Goal: Task Accomplishment & Management: Use online tool/utility

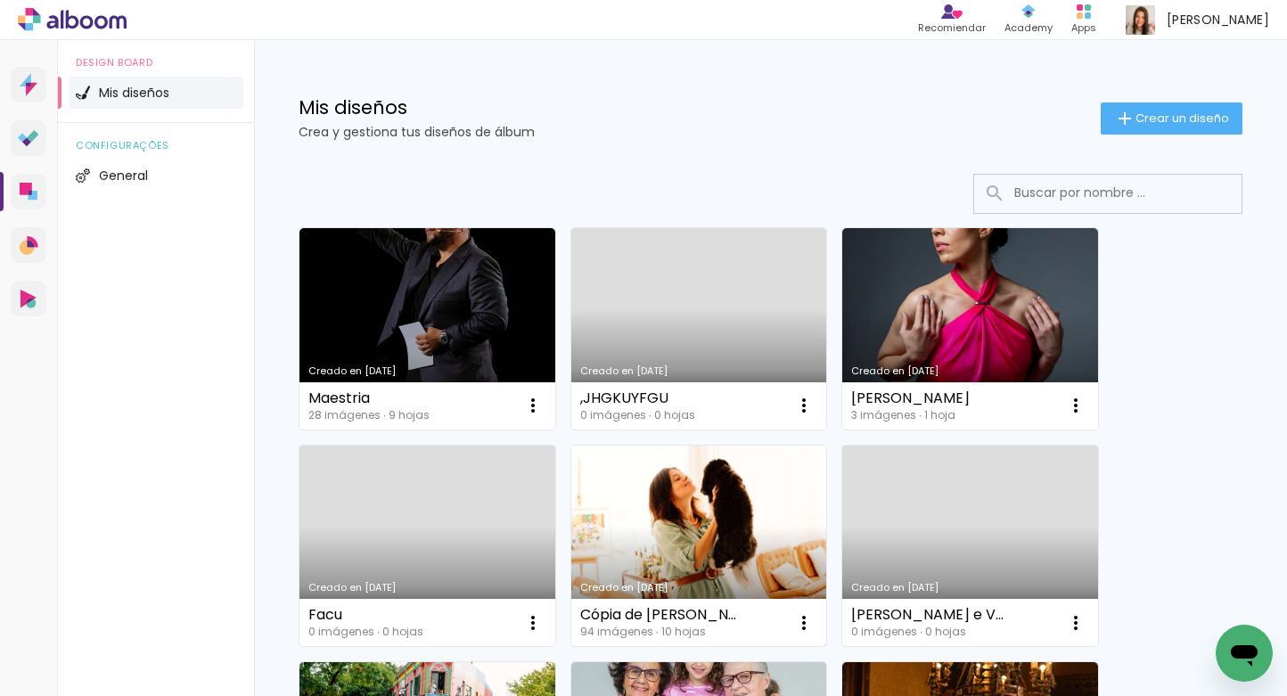
click at [666, 546] on link "Creado en [DATE]" at bounding box center [699, 545] width 256 height 201
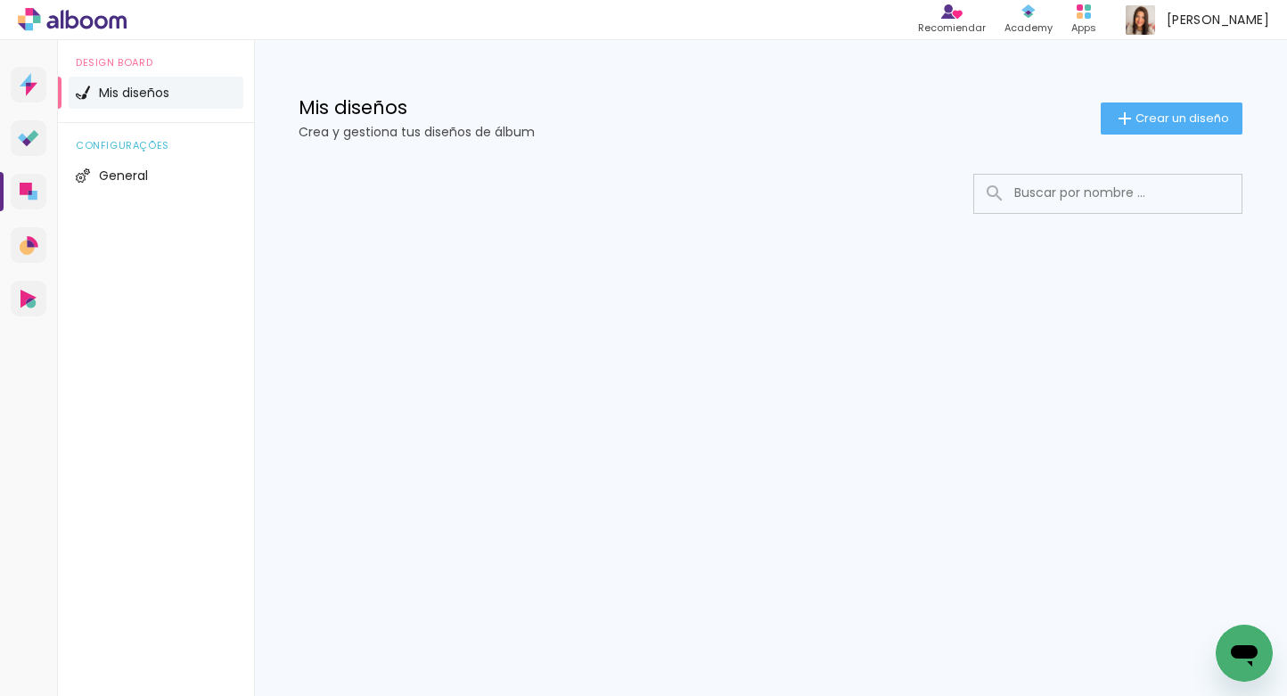
click at [1245, 257] on div at bounding box center [770, 247] width 1033 height 183
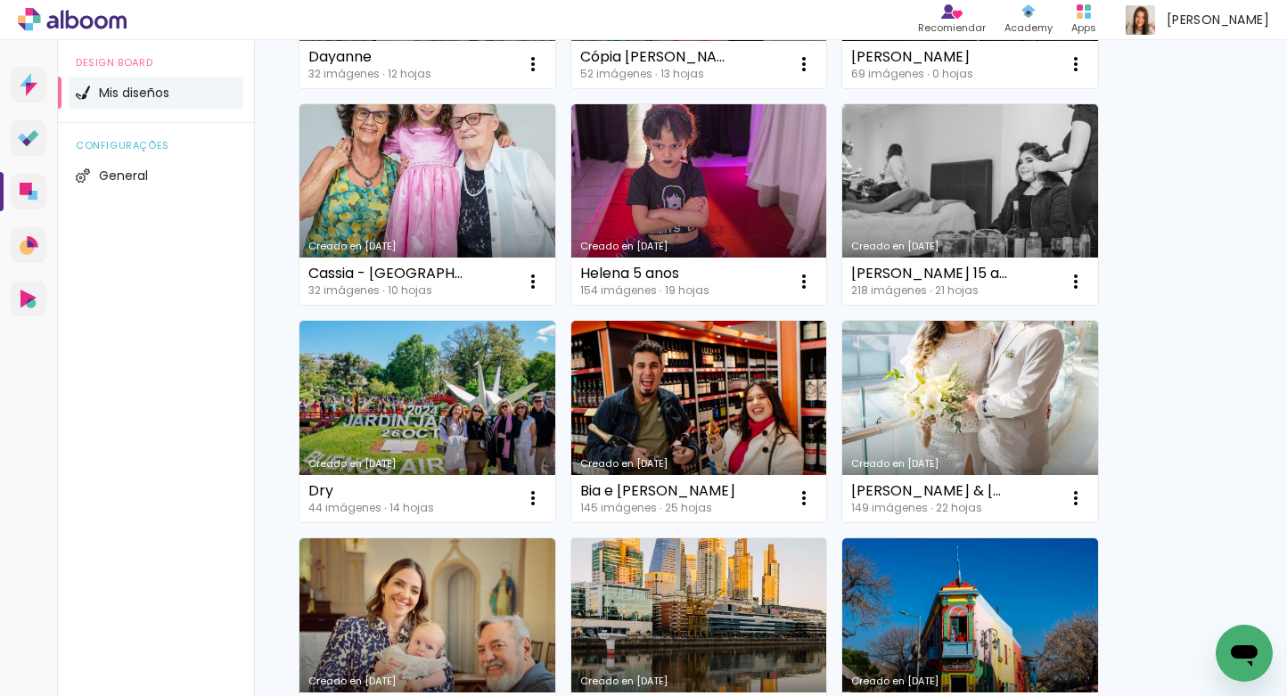
scroll to position [820, 0]
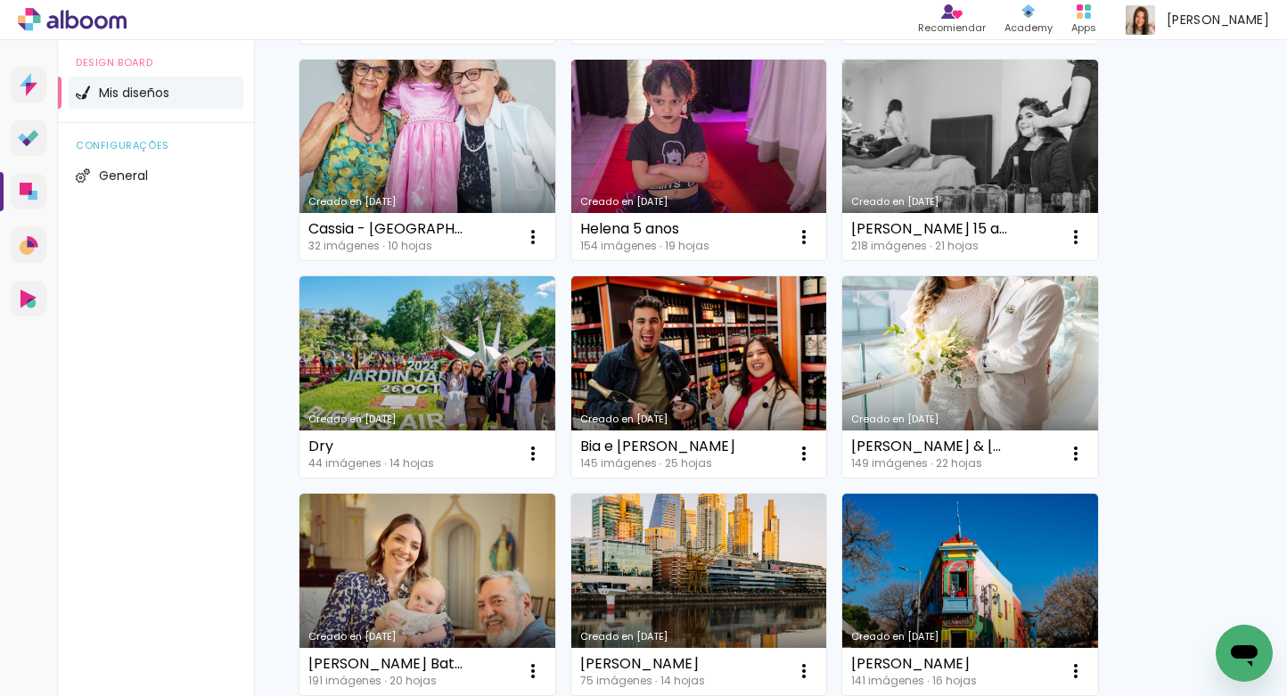
click at [1220, 230] on div "Creado en 12/8/25 Maestria 28 imágenes ∙ 9 hojas Abrir Hacer una copia Excluir …" at bounding box center [770, 376] width 960 height 1953
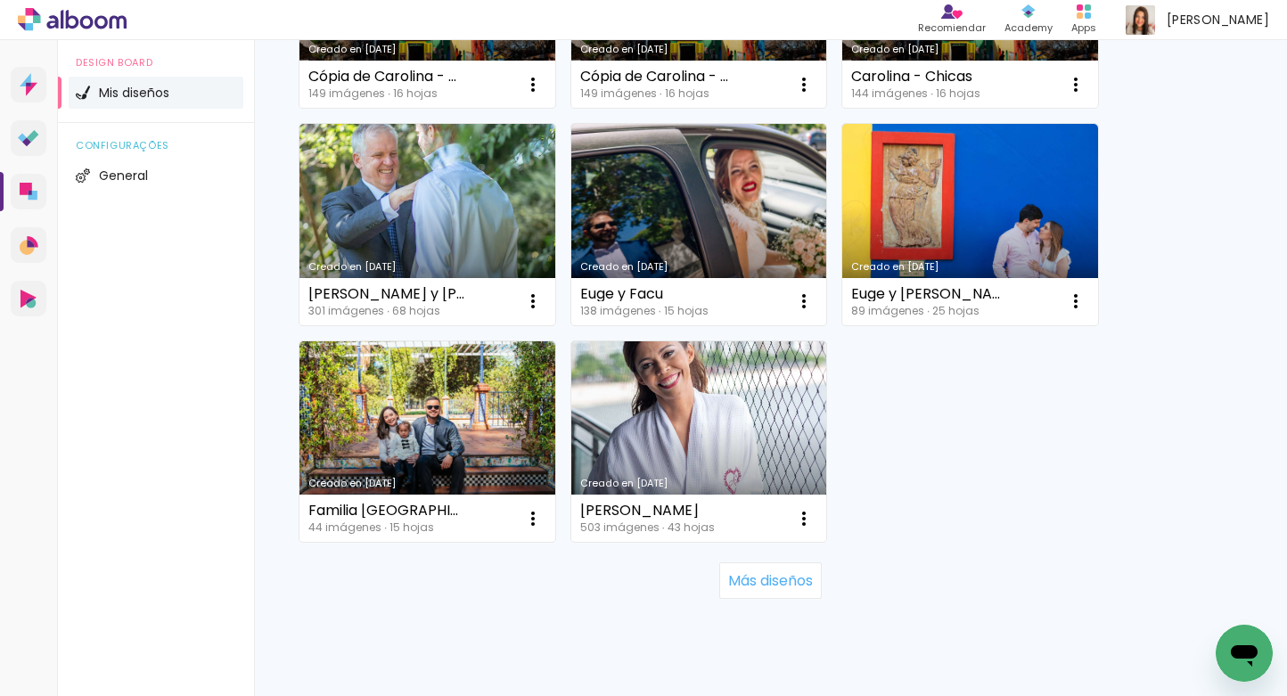
scroll to position [1671, 0]
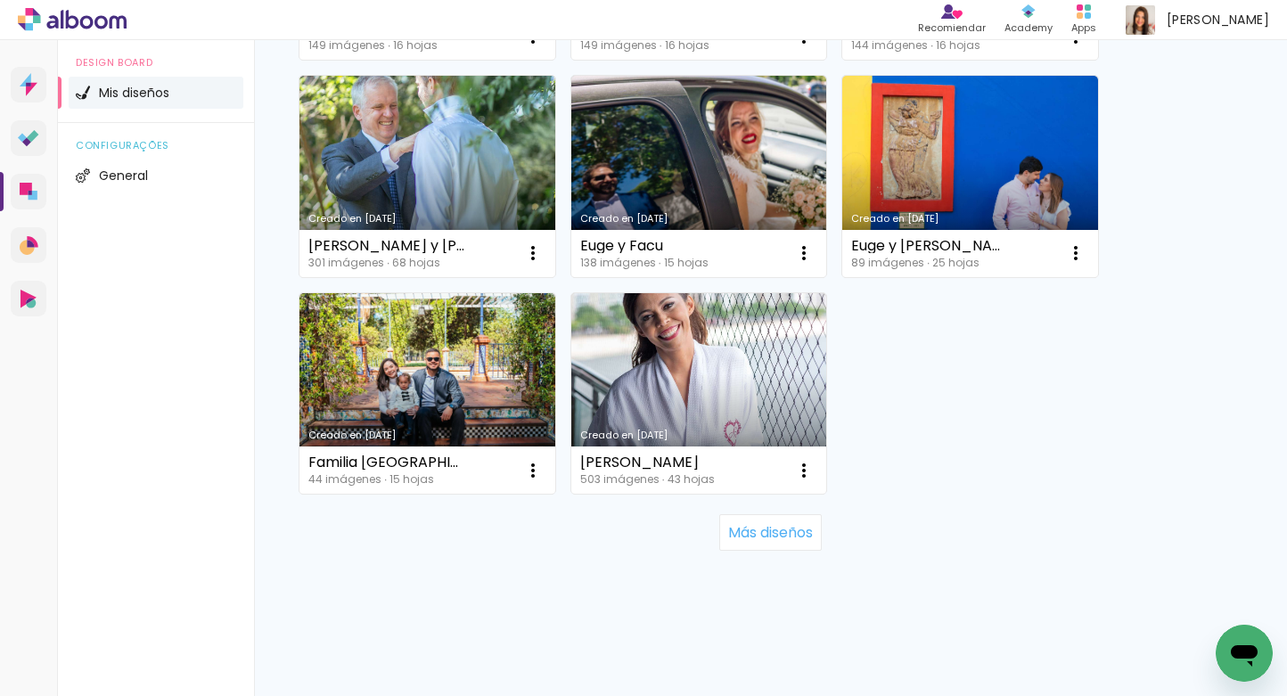
click at [746, 551] on div "Más diseños" at bounding box center [770, 532] width 944 height 78
click at [745, 542] on paper-button "Más diseños" at bounding box center [770, 532] width 102 height 36
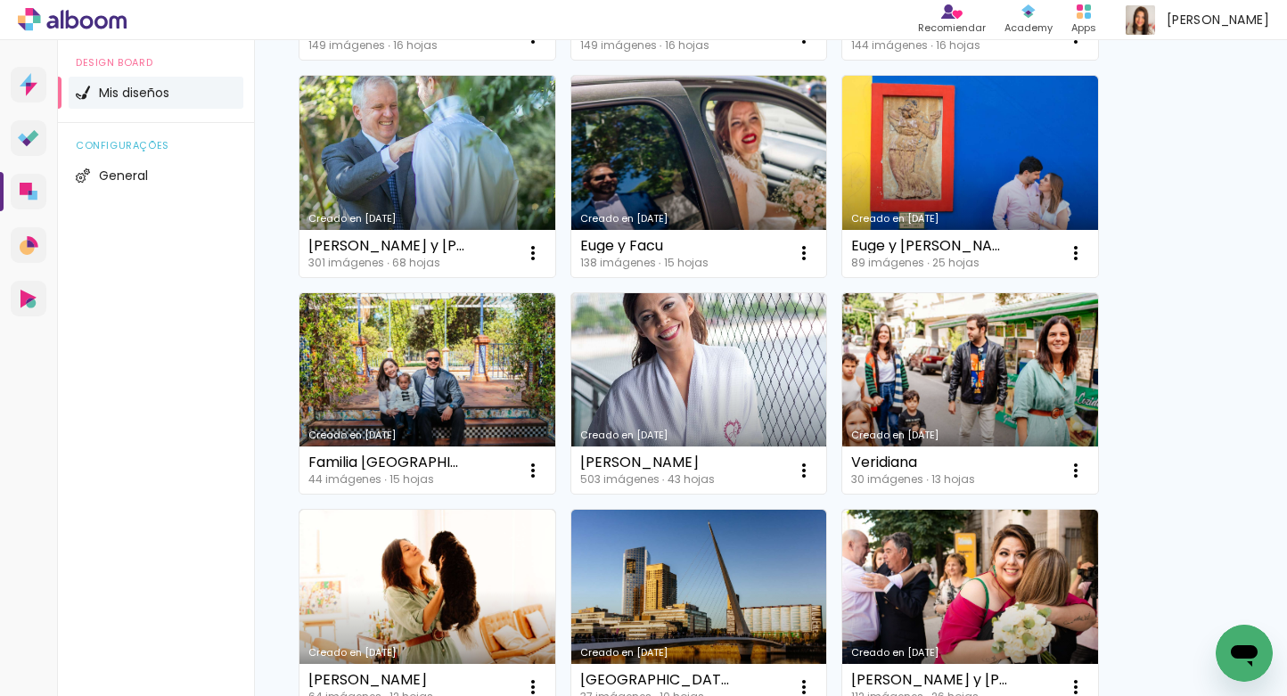
click at [1152, 389] on div "Creado en 12/8/25 Maestria 28 imágenes ∙ 9 hojas Abrir Hacer una copia Excluir …" at bounding box center [770, 67] width 960 height 3038
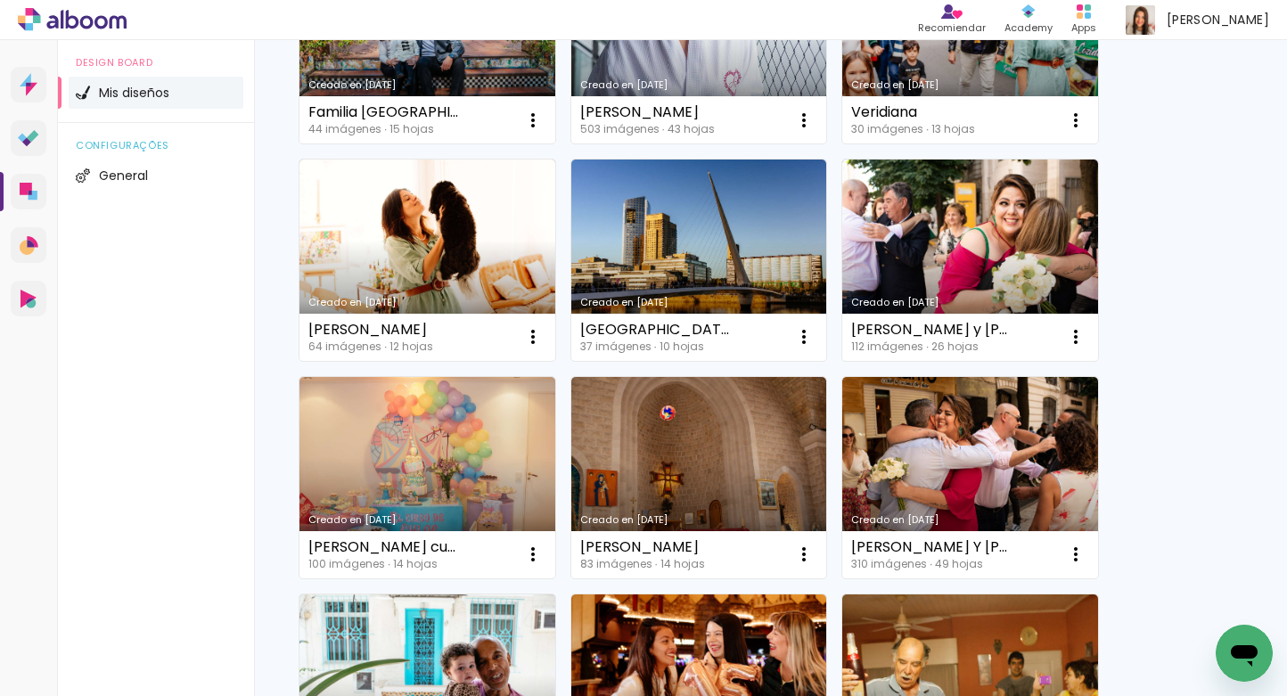
scroll to position [2026, 0]
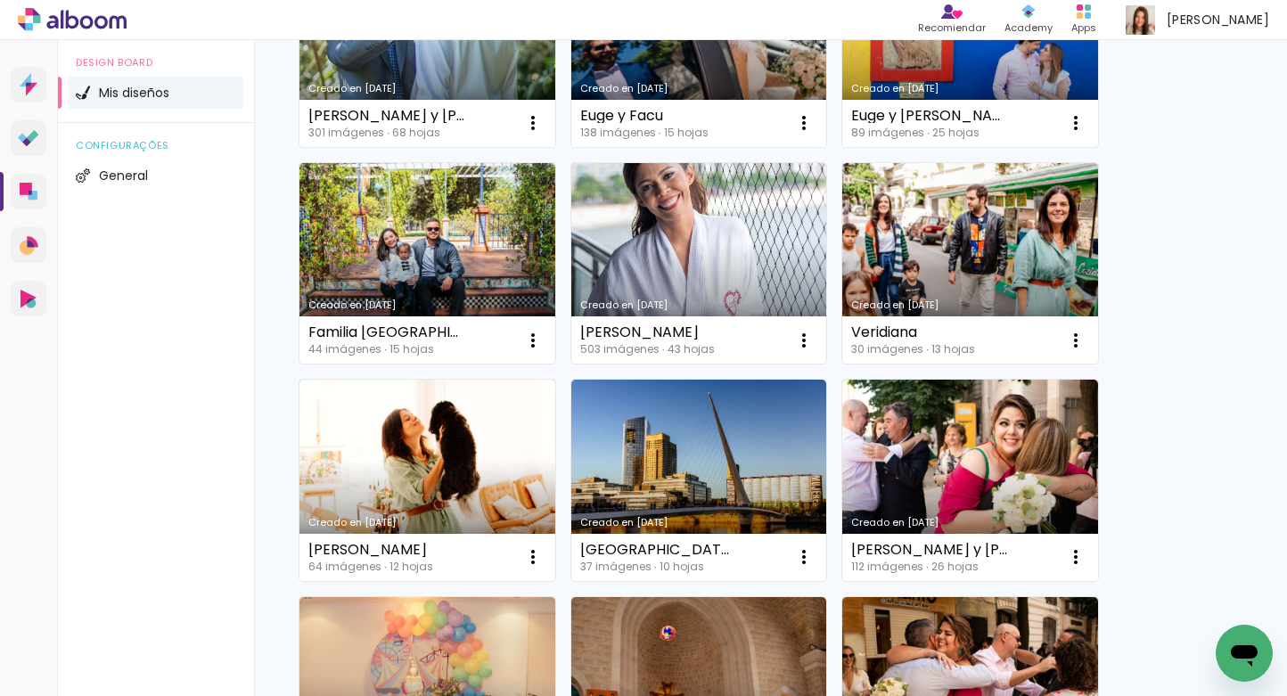
scroll to position [1806, 0]
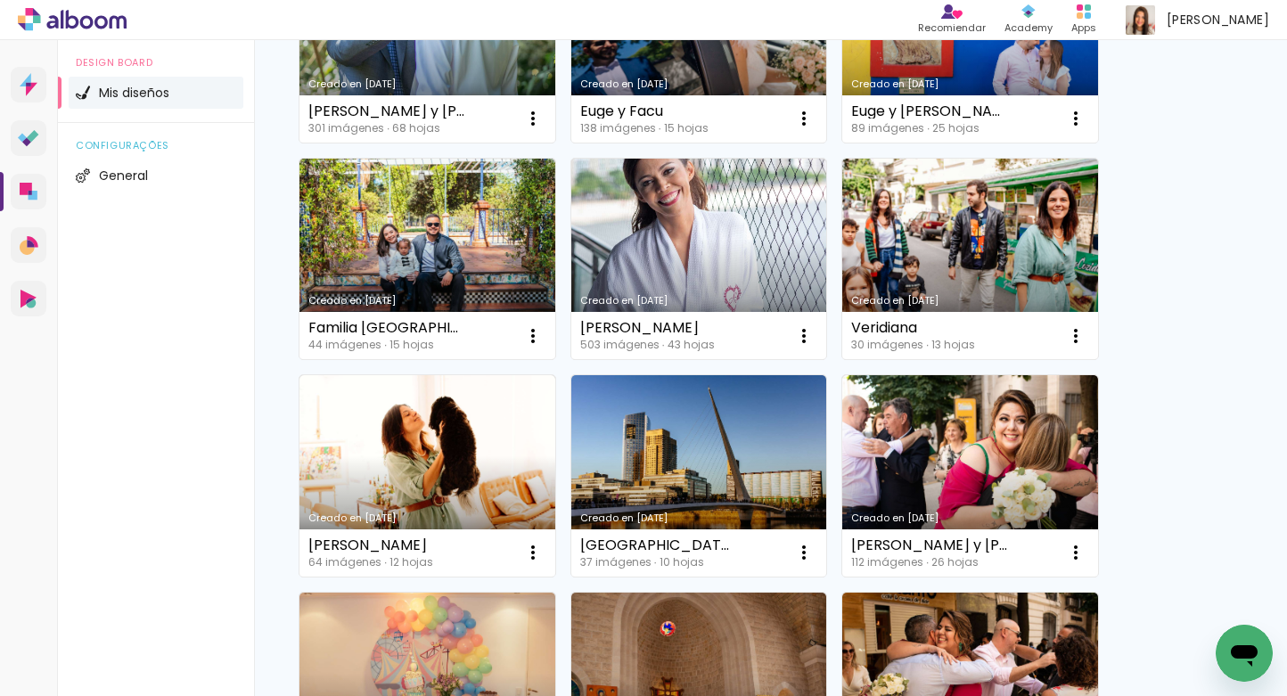
click at [399, 462] on link "Creado en [DATE]" at bounding box center [427, 475] width 256 height 201
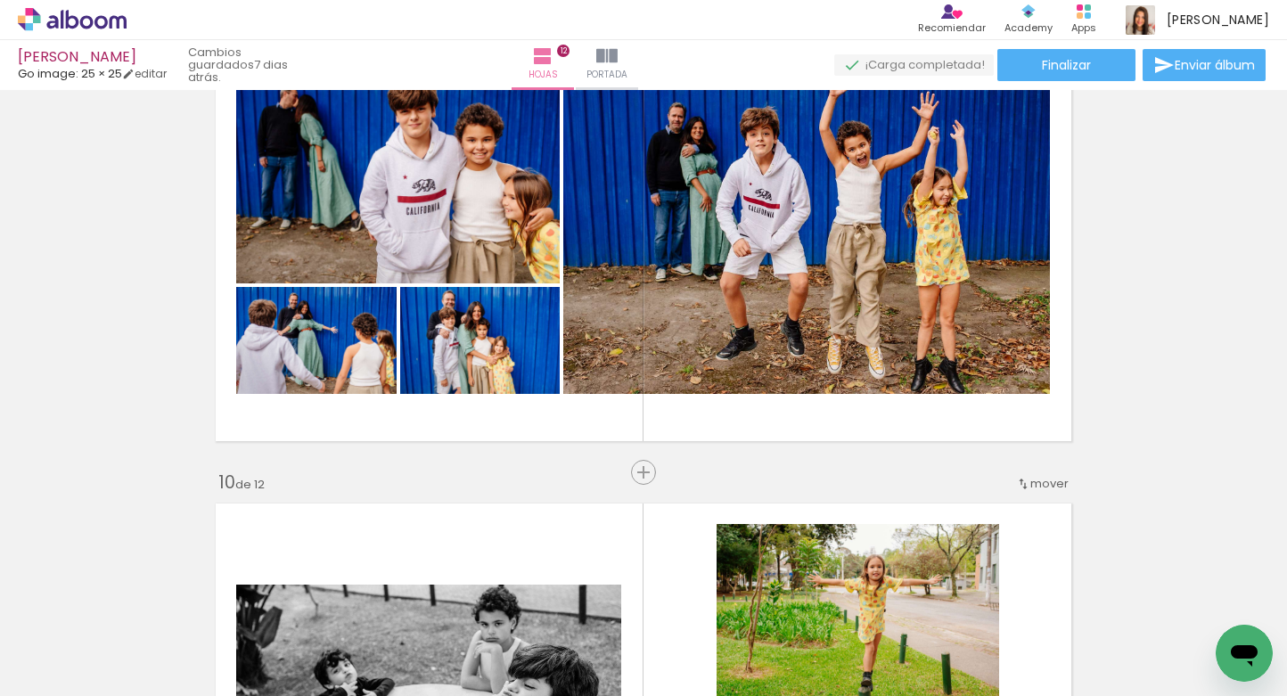
scroll to position [4370, 0]
